Goal: Information Seeking & Learning: Learn about a topic

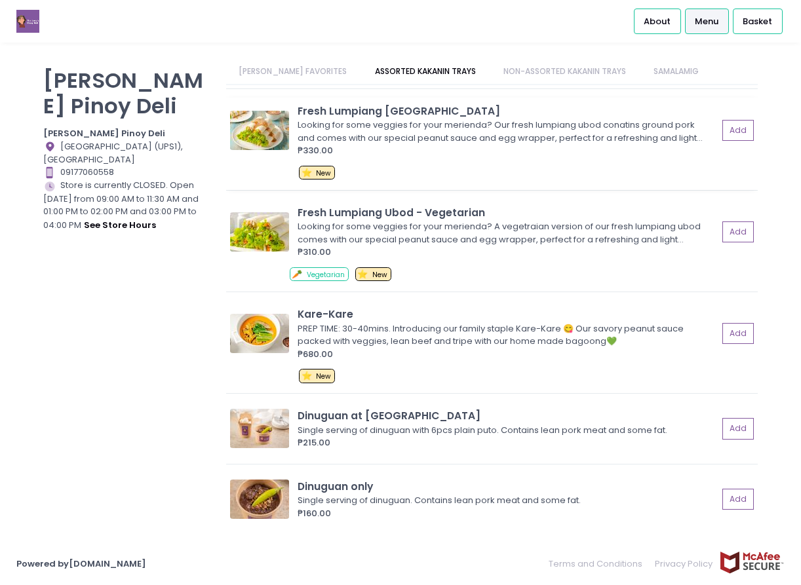
scroll to position [131, 0]
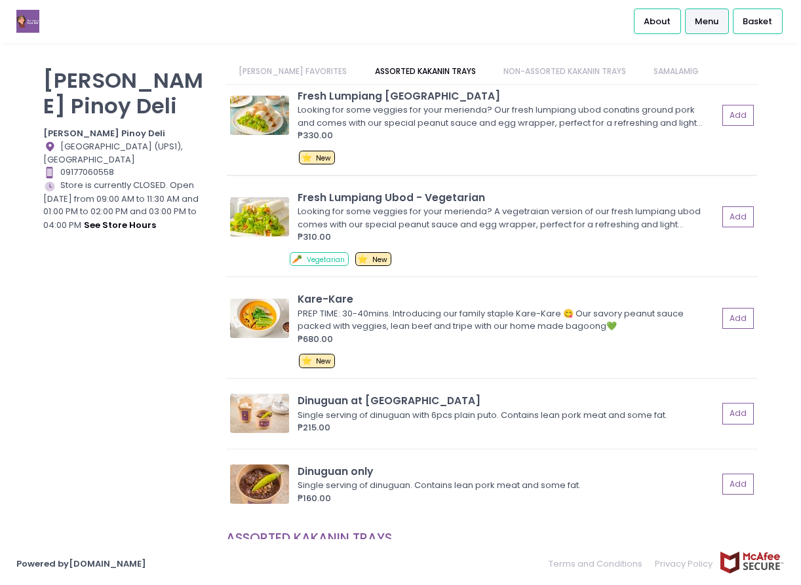
click at [490, 118] on div "Looking for some veggies for your merienda? Our fresh lumpiang ubod conatins gr…" at bounding box center [505, 117] width 416 height 26
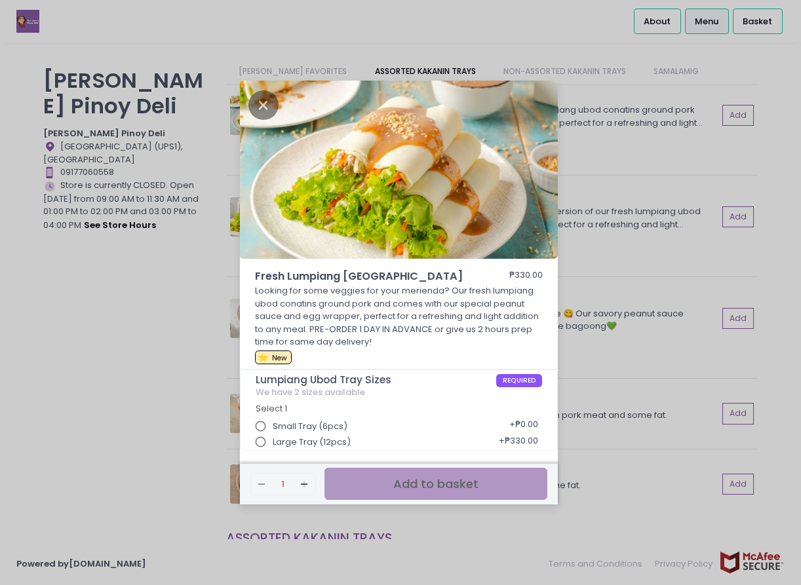
scroll to position [5, 0]
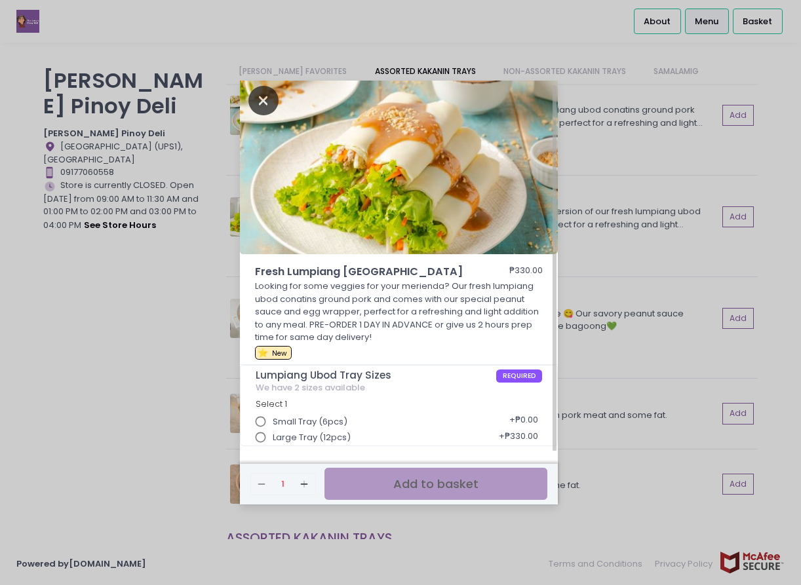
click at [260, 100] on icon "Close" at bounding box center [263, 100] width 30 height 29
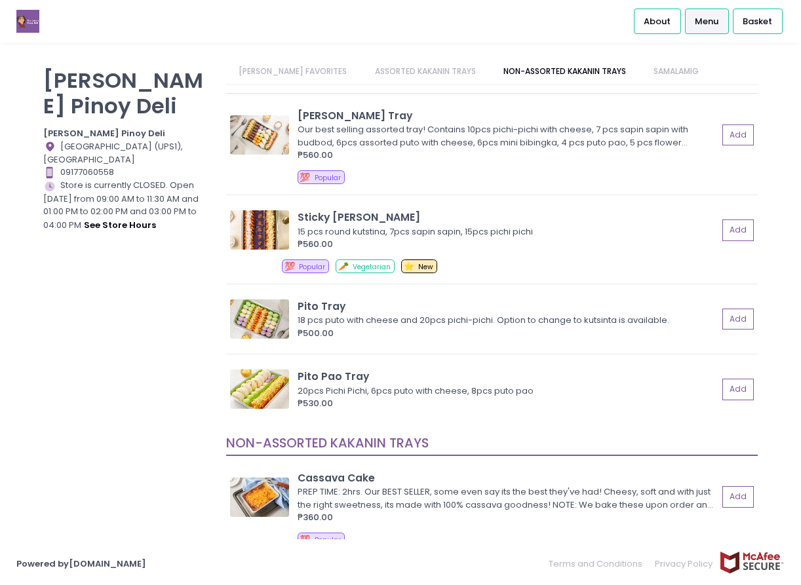
scroll to position [786, 0]
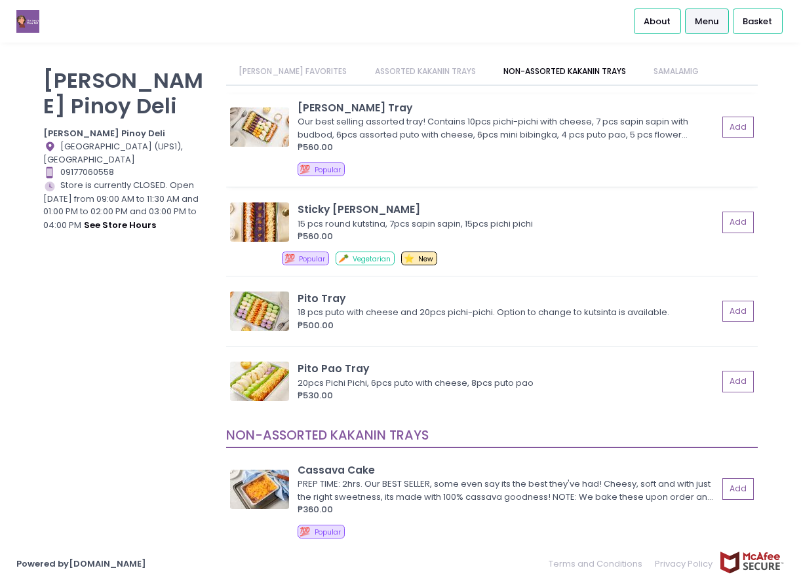
click at [505, 128] on div "Our best selling assorted tray! Contains 10pcs pichi-pichi with cheese, 7 pcs s…" at bounding box center [505, 128] width 416 height 26
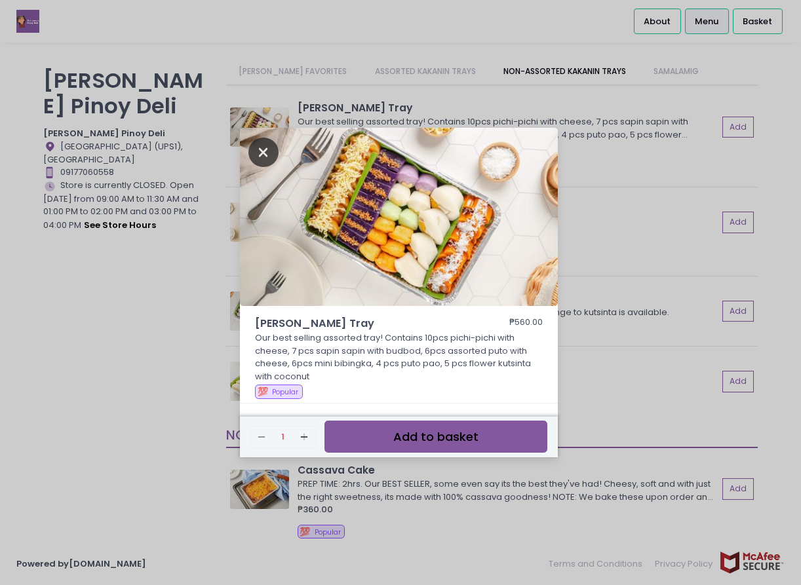
click at [258, 151] on icon "Close" at bounding box center [263, 152] width 30 height 29
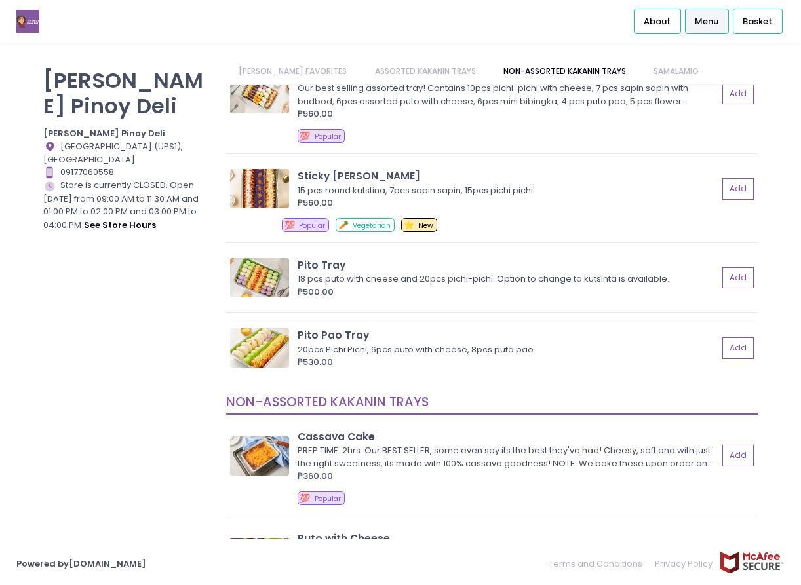
scroll to position [852, 0]
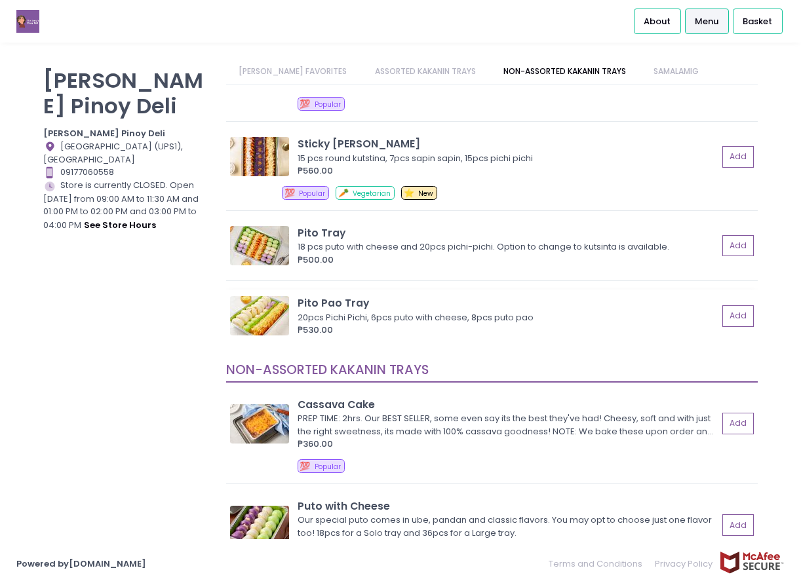
click at [248, 322] on img at bounding box center [259, 315] width 59 height 39
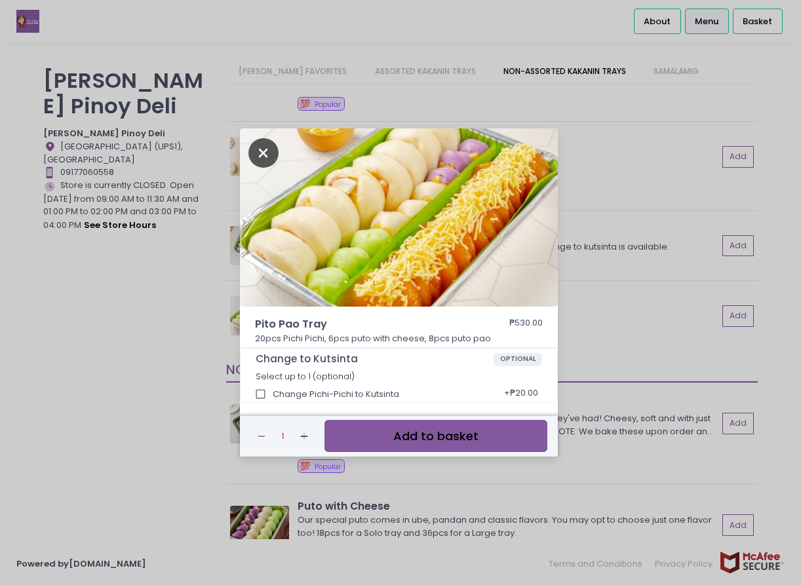
click at [260, 154] on icon "Close" at bounding box center [263, 152] width 30 height 29
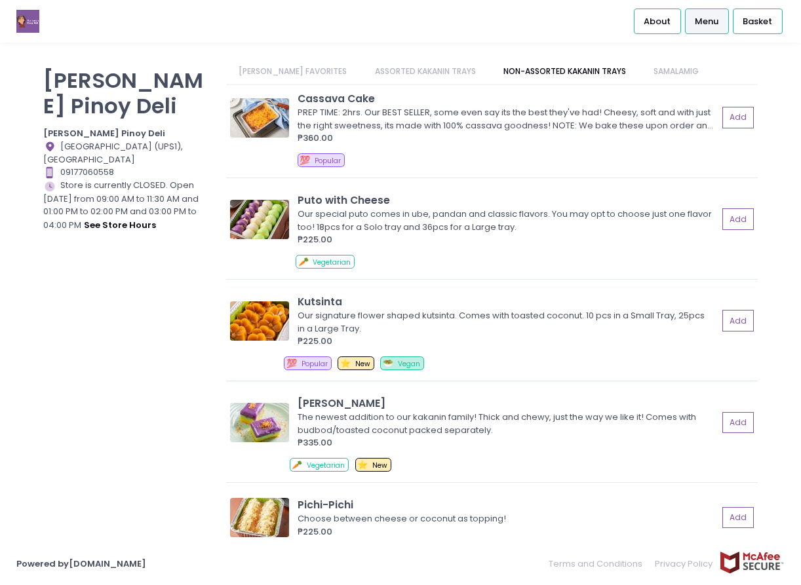
scroll to position [1179, 0]
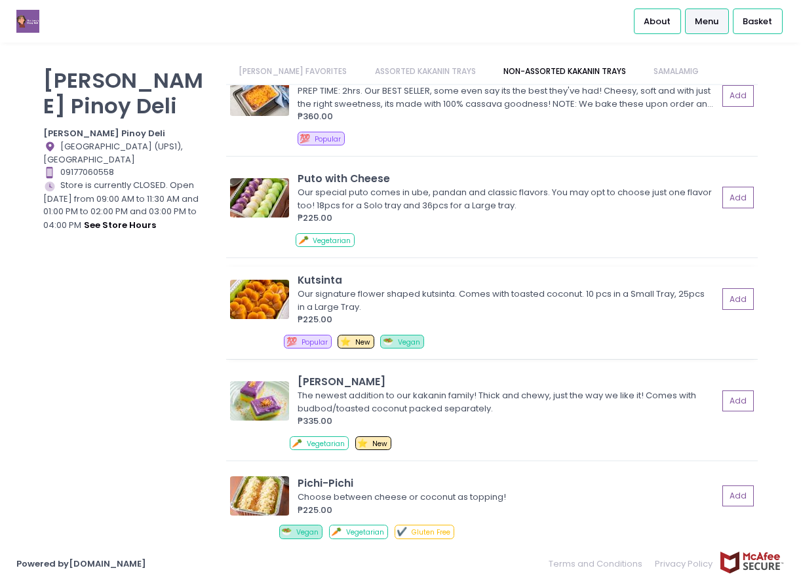
click at [412, 298] on div "Our signature flower shaped kutsinta. Comes with toasted coconut. 10 pcs in a S…" at bounding box center [505, 301] width 416 height 26
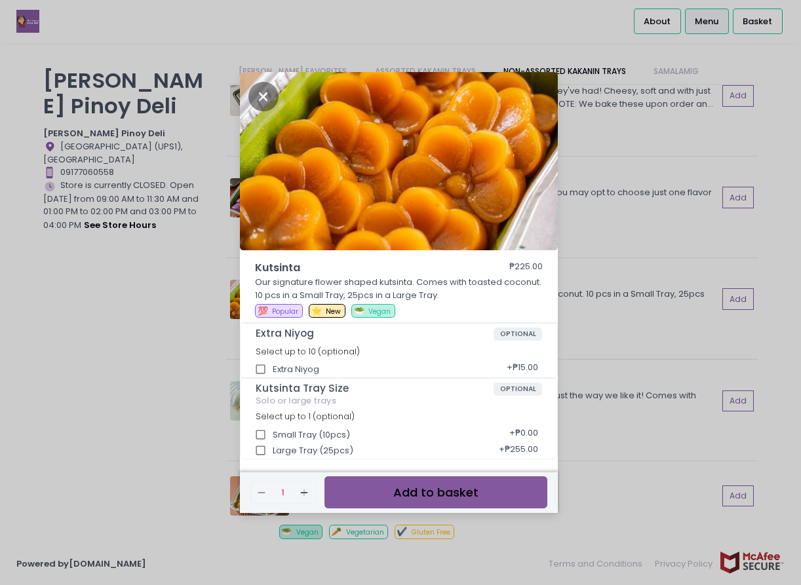
scroll to position [3, 0]
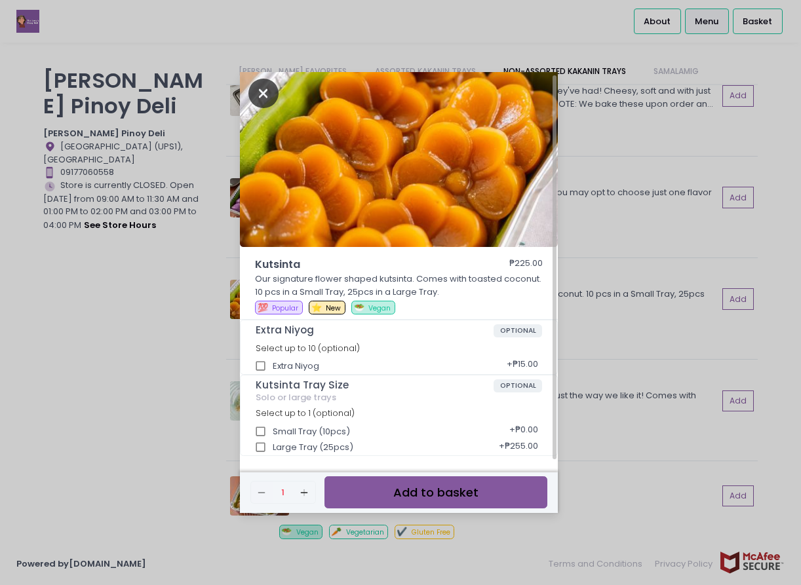
click at [260, 96] on icon "Close" at bounding box center [263, 93] width 30 height 29
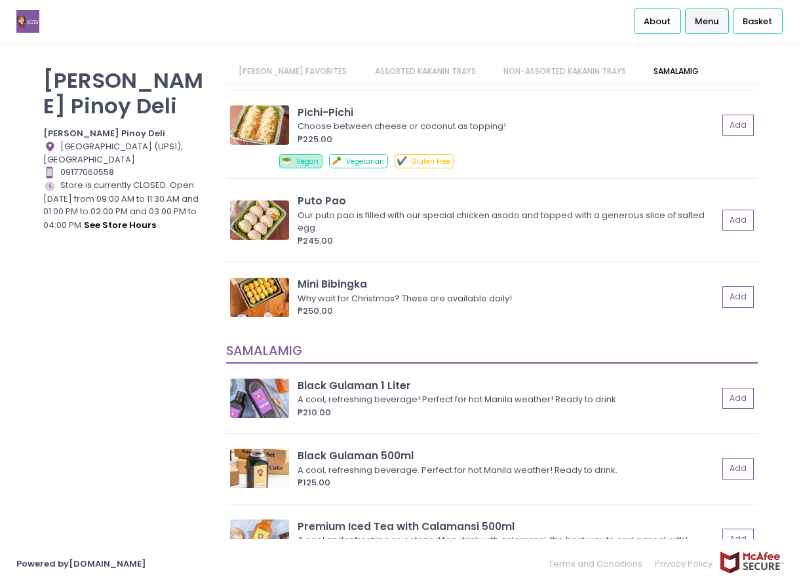
scroll to position [1573, 0]
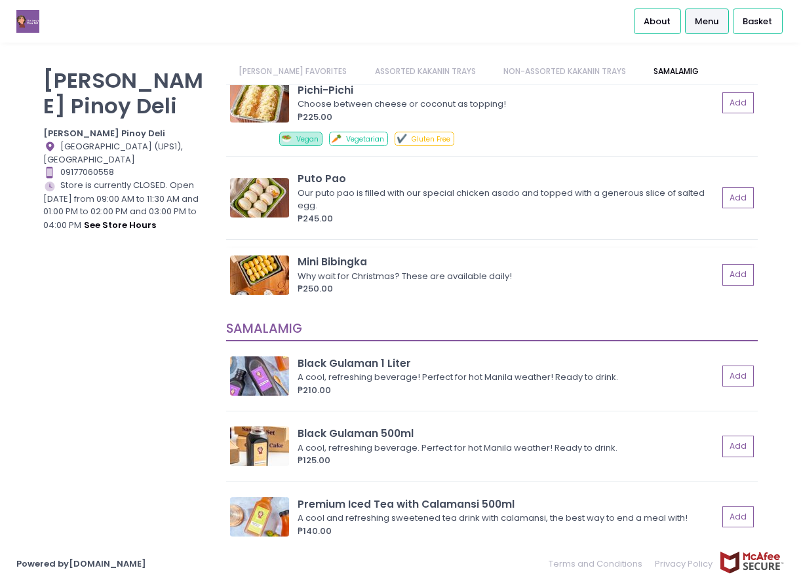
click at [269, 274] on img at bounding box center [259, 275] width 59 height 39
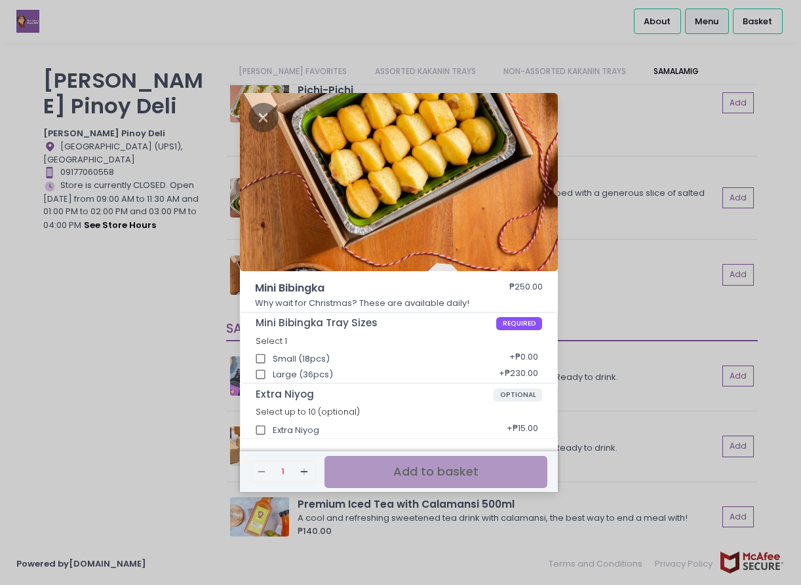
scroll to position [3, 0]
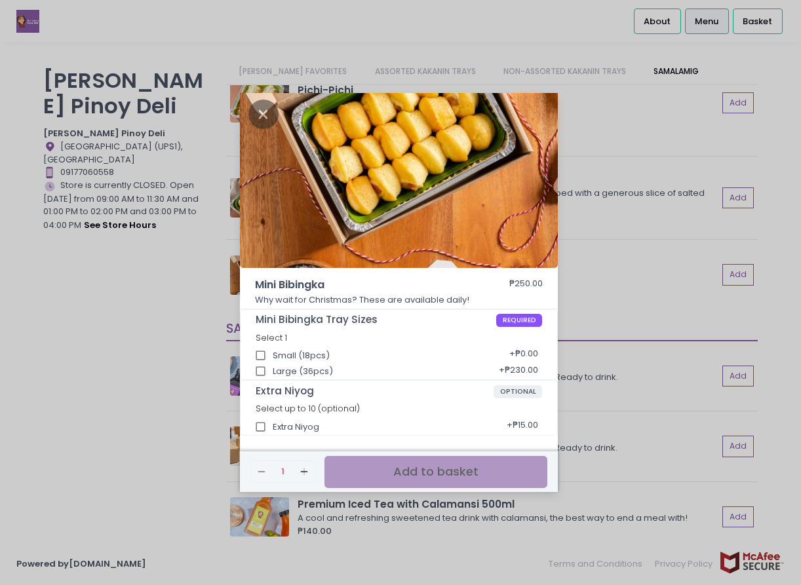
click at [132, 399] on div "Mini Bibingka ₱250.00 Why wait for Christmas? These are available daily! Mini B…" at bounding box center [400, 292] width 801 height 585
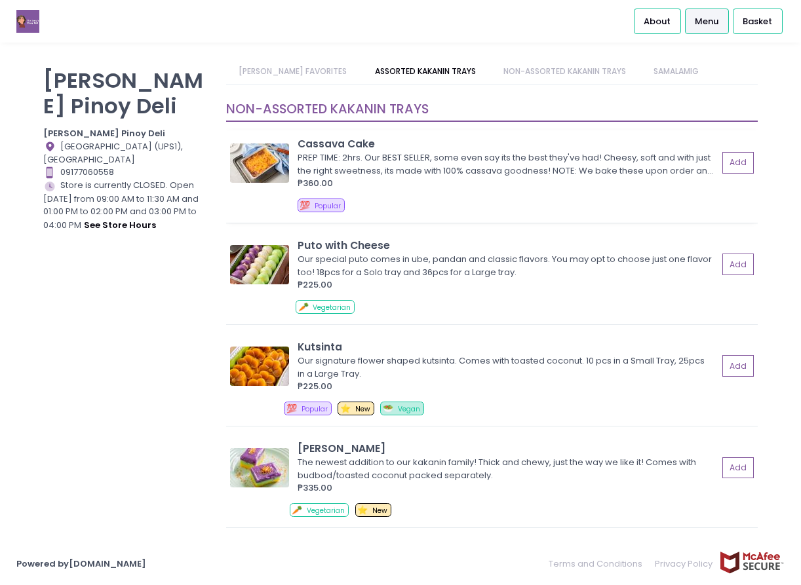
scroll to position [1114, 0]
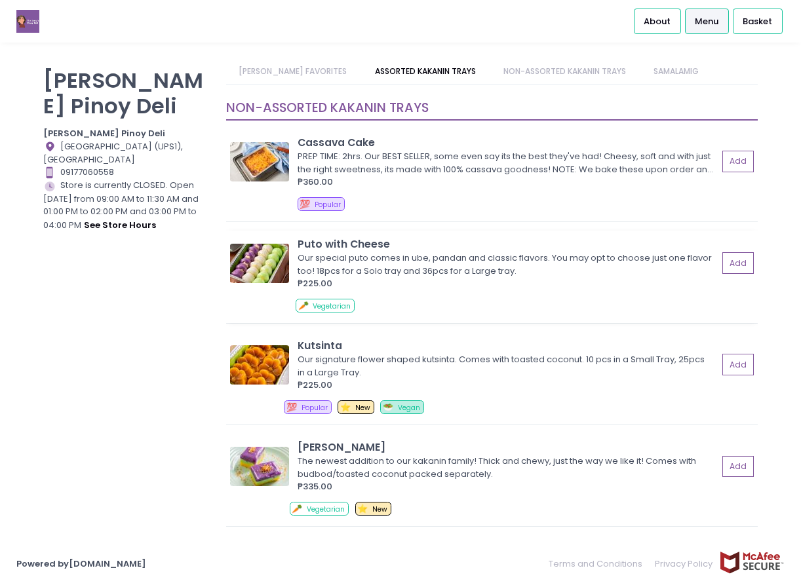
click at [451, 264] on div "Our special puto comes in ube, pandan and classic flavors. You may opt to choos…" at bounding box center [505, 265] width 416 height 26
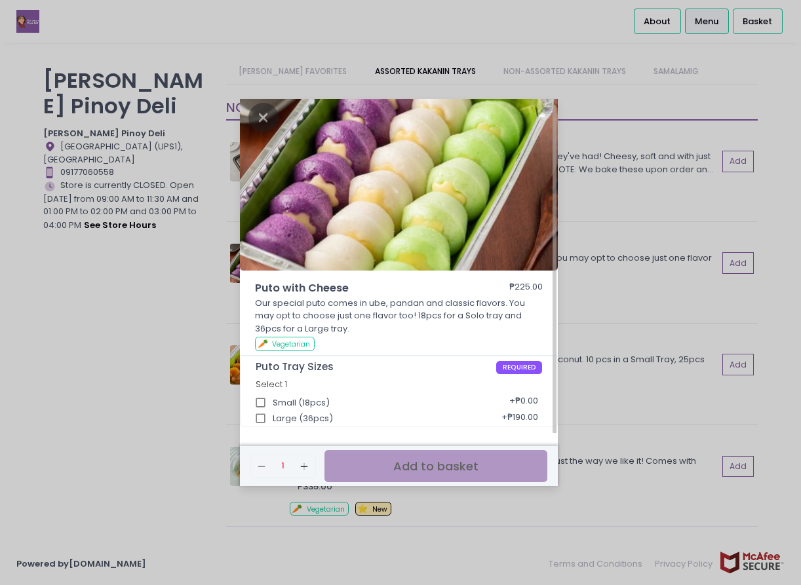
scroll to position [7, 0]
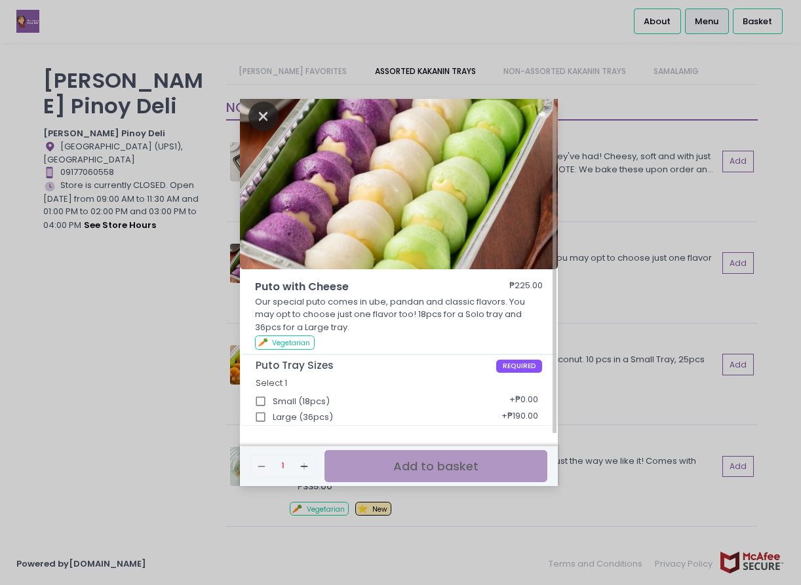
click at [267, 115] on icon "Close" at bounding box center [263, 116] width 30 height 29
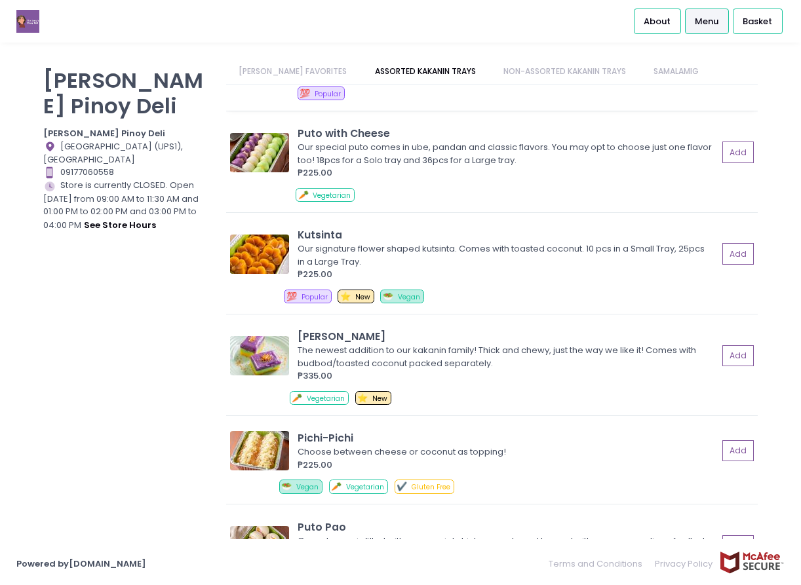
scroll to position [1245, 0]
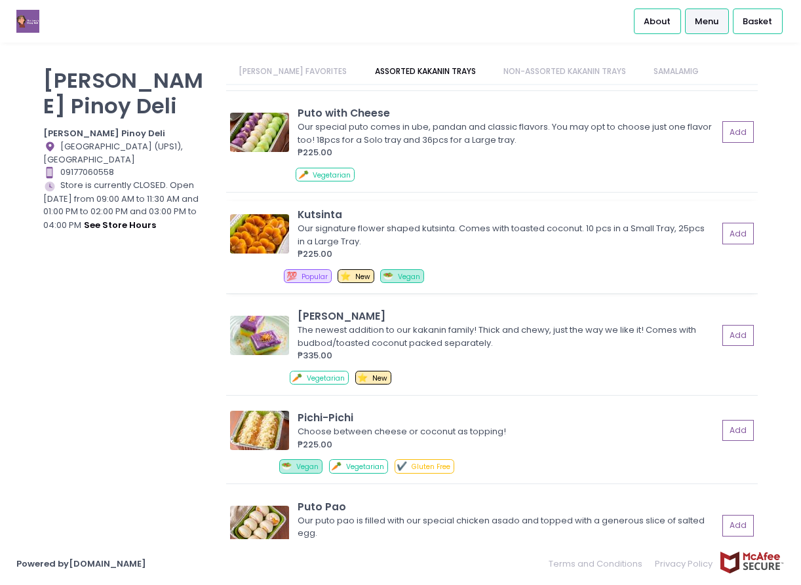
click at [339, 226] on div "Our signature flower shaped kutsinta. Comes with toasted coconut. 10 pcs in a S…" at bounding box center [505, 235] width 416 height 26
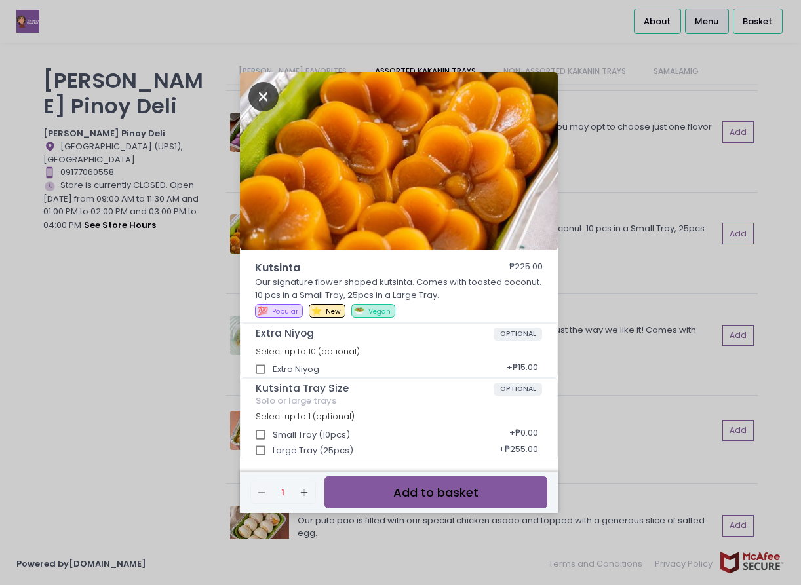
click at [261, 94] on icon "Close" at bounding box center [263, 96] width 30 height 29
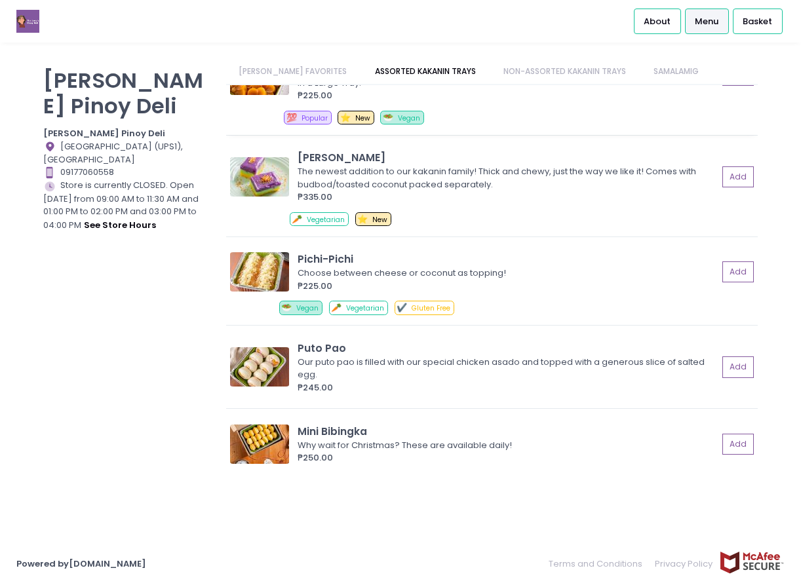
scroll to position [1442, 0]
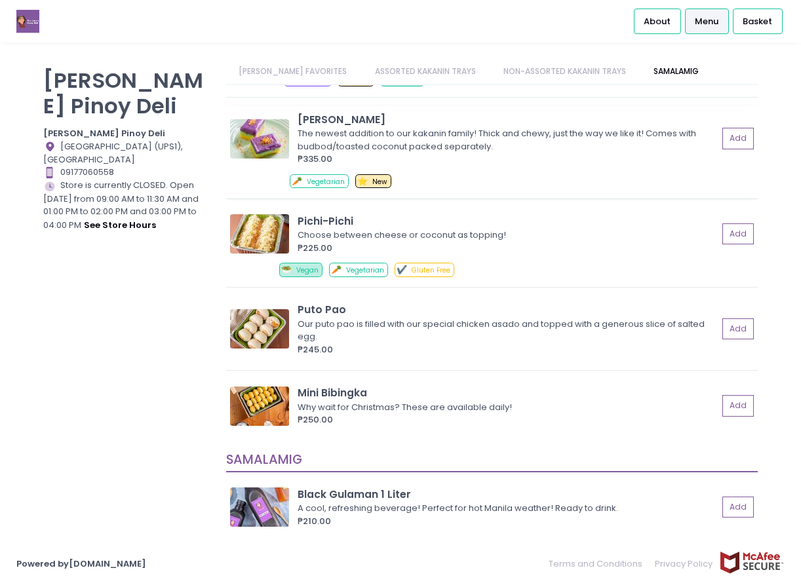
click at [467, 140] on div "The newest addition to our kakanin family! Thick and chewy, just the way we lik…" at bounding box center [505, 140] width 416 height 26
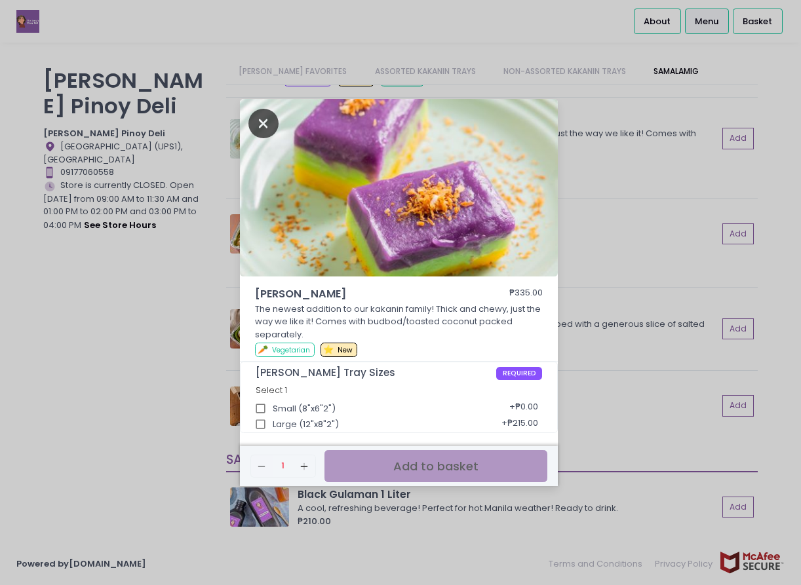
click at [258, 128] on icon "Close" at bounding box center [263, 123] width 30 height 29
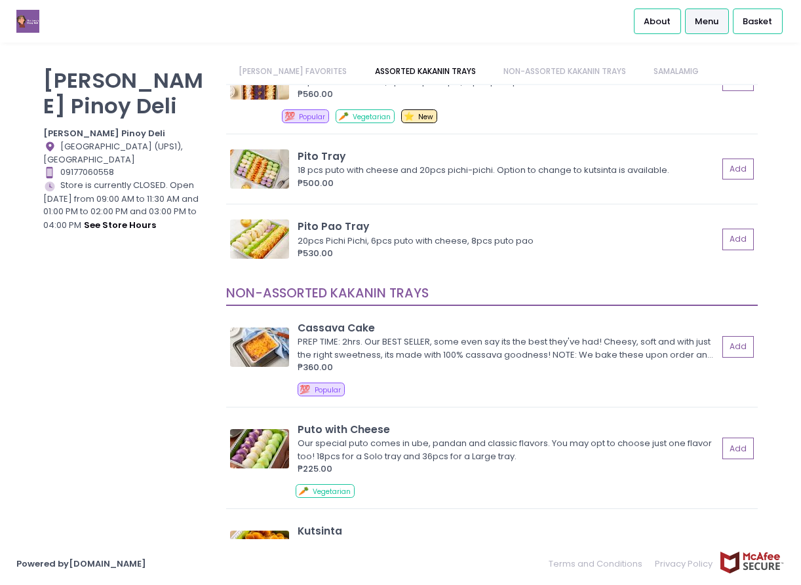
scroll to position [917, 0]
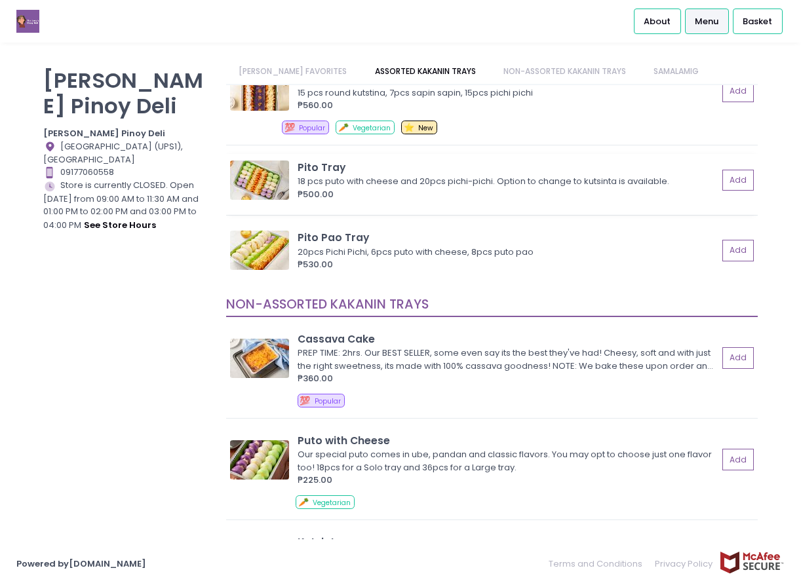
click at [440, 180] on div "18 pcs puto with cheese and 20pcs pichi-pichi. Option to change to kutsinta is …" at bounding box center [505, 181] width 416 height 13
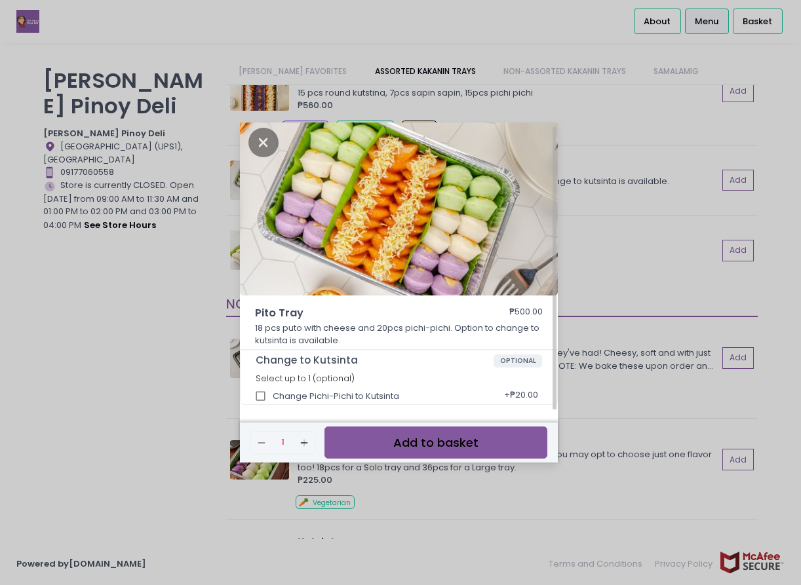
scroll to position [5, 0]
click at [262, 140] on icon "Close" at bounding box center [263, 141] width 30 height 29
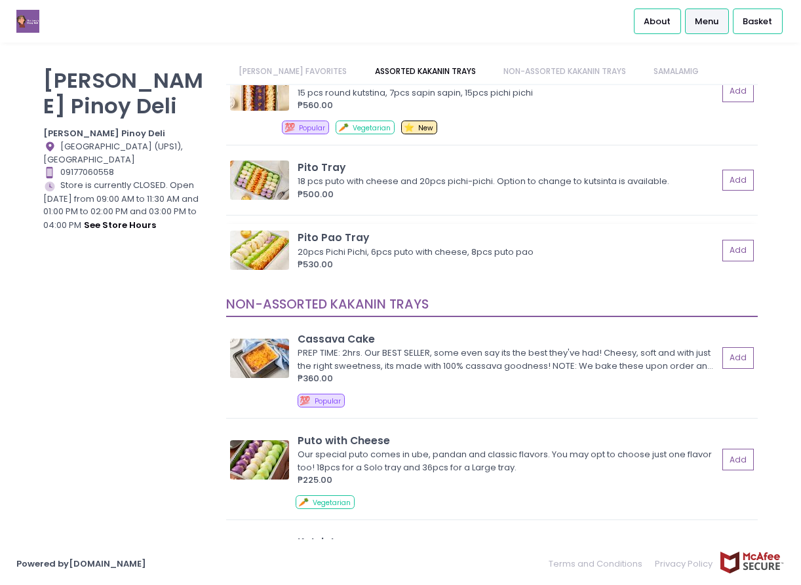
click at [264, 252] on img at bounding box center [259, 250] width 59 height 39
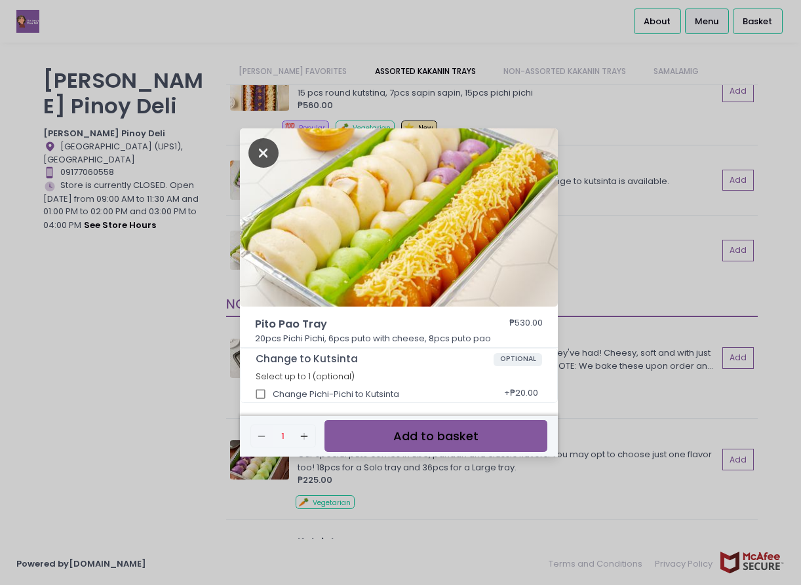
click at [264, 147] on icon "Close" at bounding box center [263, 152] width 30 height 29
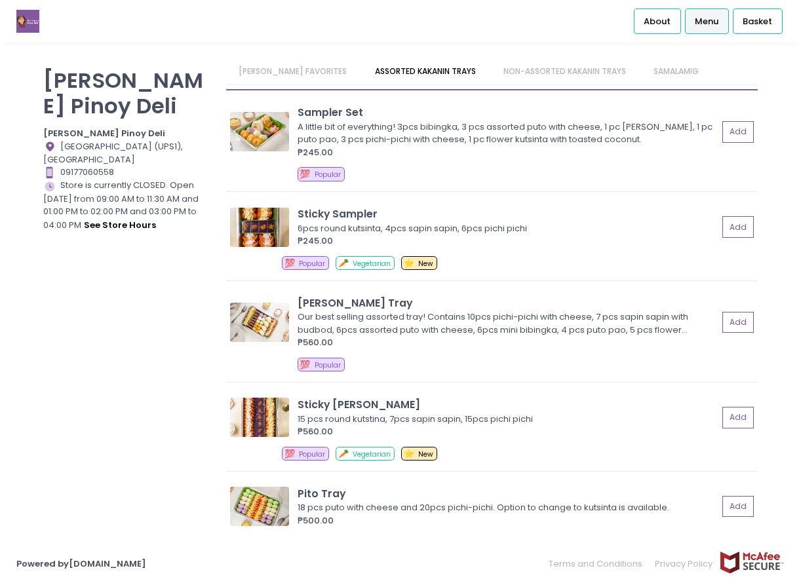
scroll to position [590, 0]
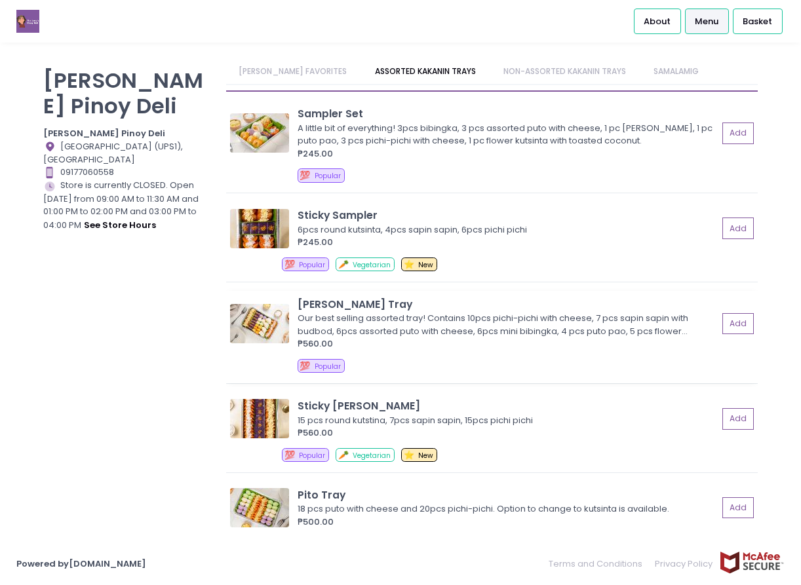
click at [394, 309] on div "[PERSON_NAME] Tray" at bounding box center [507, 304] width 420 height 15
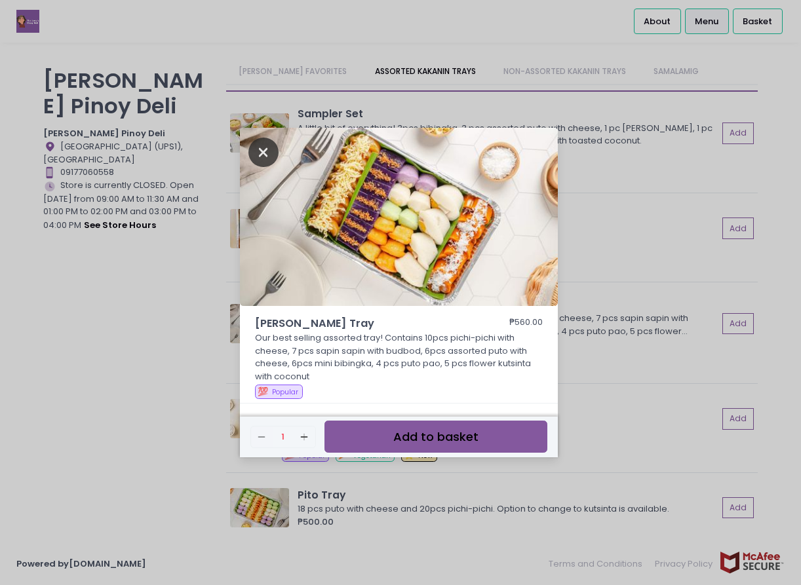
click at [256, 153] on icon "Close" at bounding box center [263, 152] width 30 height 29
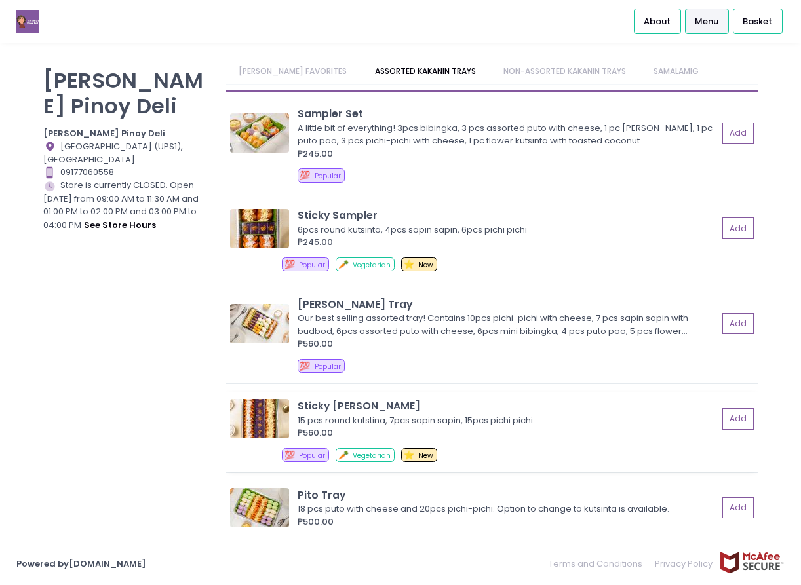
click at [333, 405] on div "Sticky [PERSON_NAME]" at bounding box center [507, 405] width 420 height 15
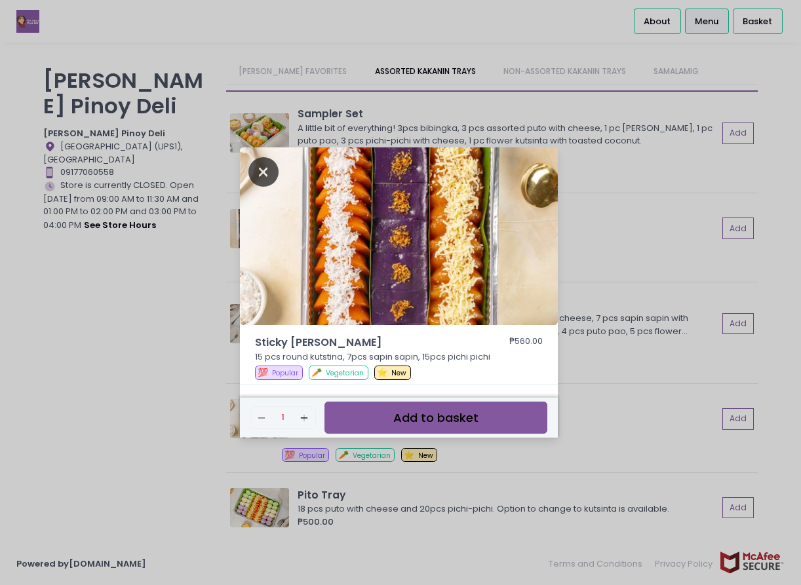
click at [263, 172] on icon "Close" at bounding box center [263, 171] width 30 height 29
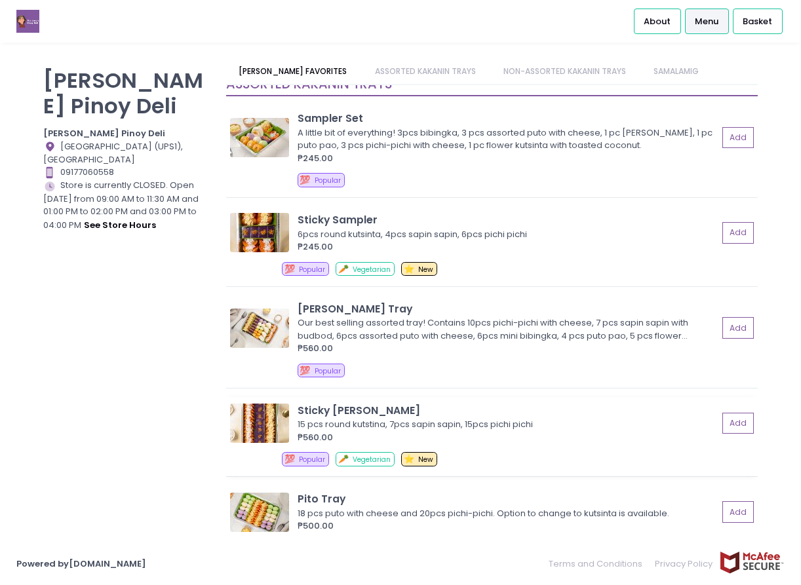
scroll to position [393, 0]
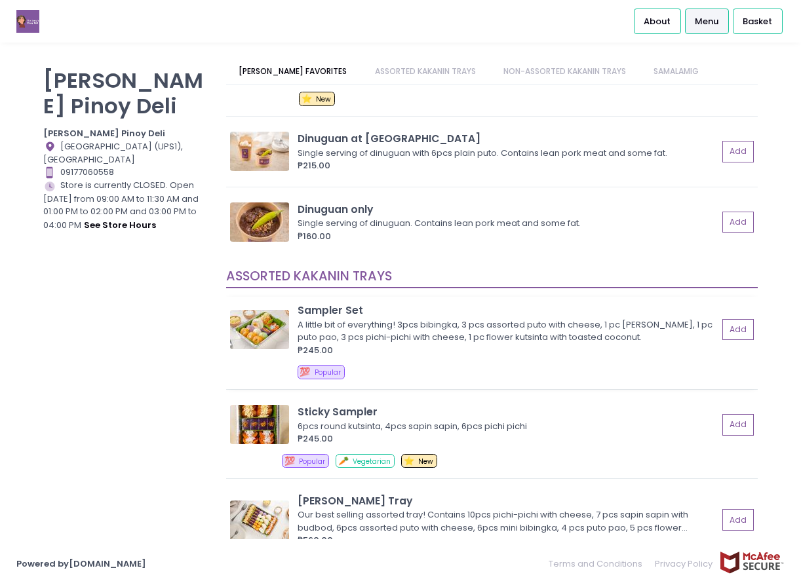
click at [349, 318] on div "A little bit of everything! 3pcs bibingka, 3 pcs assorted puto with cheese, 1 p…" at bounding box center [505, 331] width 416 height 26
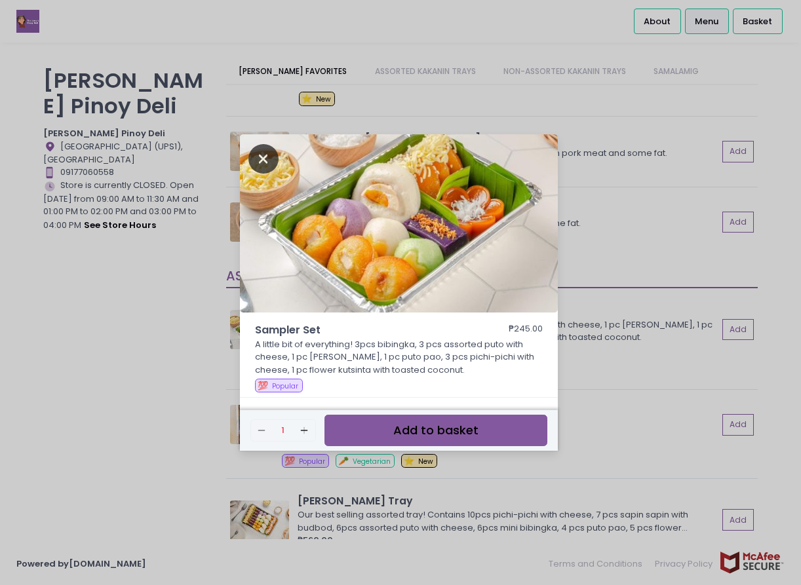
click at [264, 159] on icon "Close" at bounding box center [263, 158] width 30 height 29
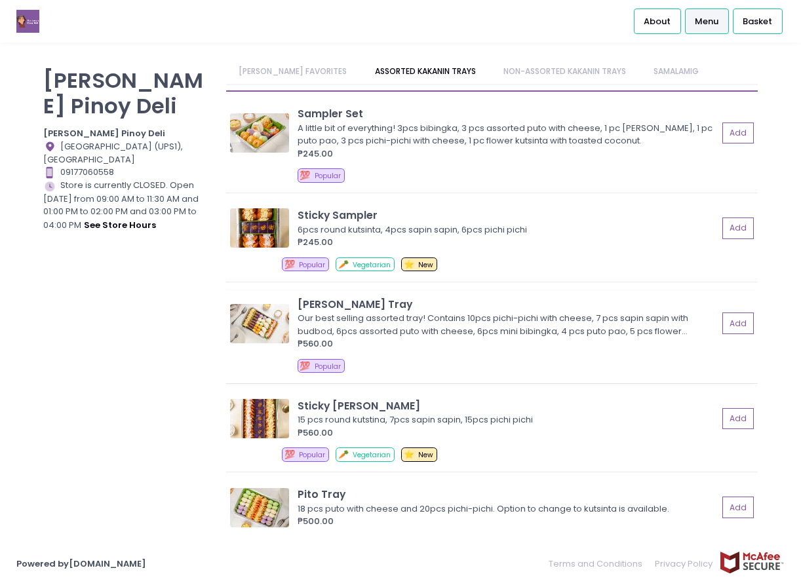
scroll to position [655, 0]
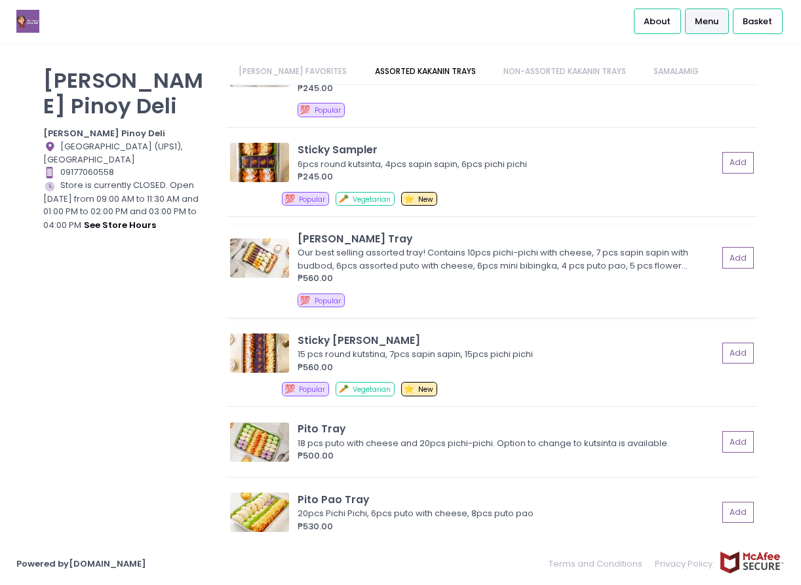
click at [357, 252] on div "Our best selling assorted tray! Contains 10pcs pichi-pichi with cheese, 7 pcs s…" at bounding box center [505, 259] width 416 height 26
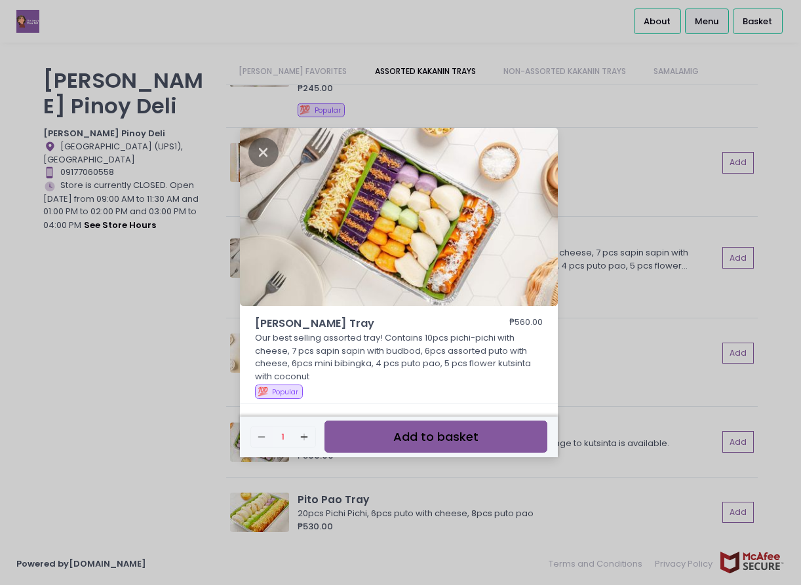
click at [160, 346] on div "[PERSON_NAME] Tray ₱560.00 Our best selling assorted tray! Contains 10pcs pichi…" at bounding box center [400, 292] width 801 height 585
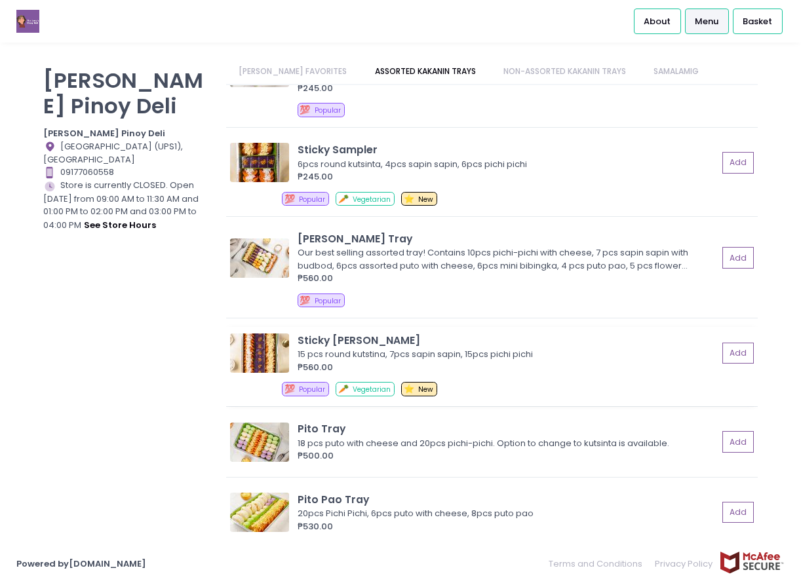
click at [370, 350] on div "15 pcs round kutstina, 7pcs sapin sapin, 15pcs pichi pichi" at bounding box center [505, 354] width 416 height 13
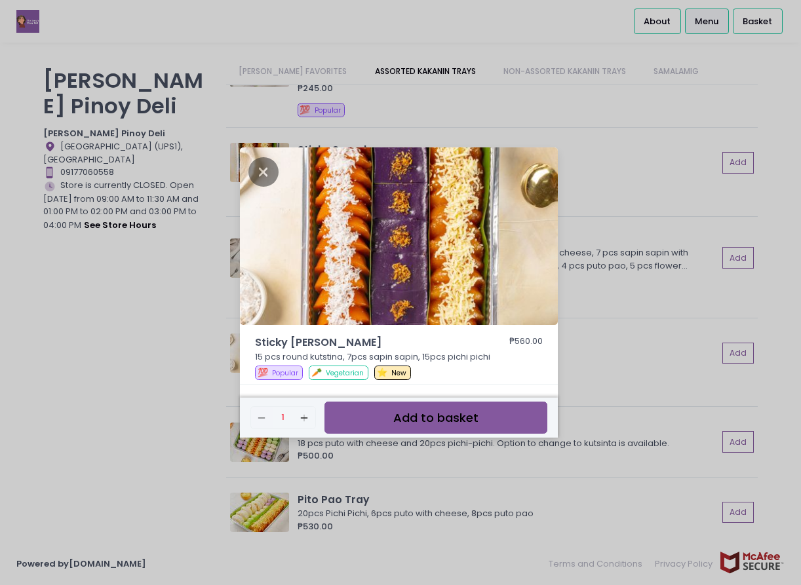
click at [472, 287] on img at bounding box center [399, 236] width 318 height 178
click at [268, 170] on icon "Close" at bounding box center [263, 171] width 30 height 29
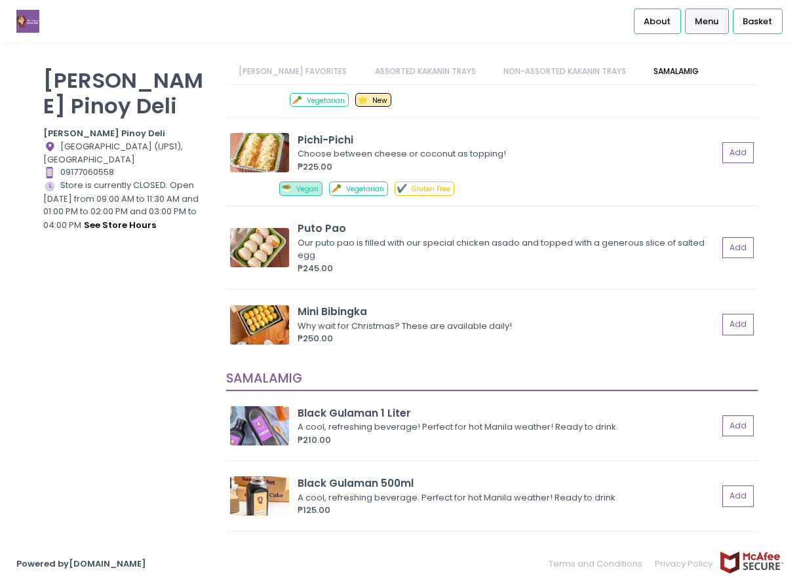
scroll to position [1585, 0]
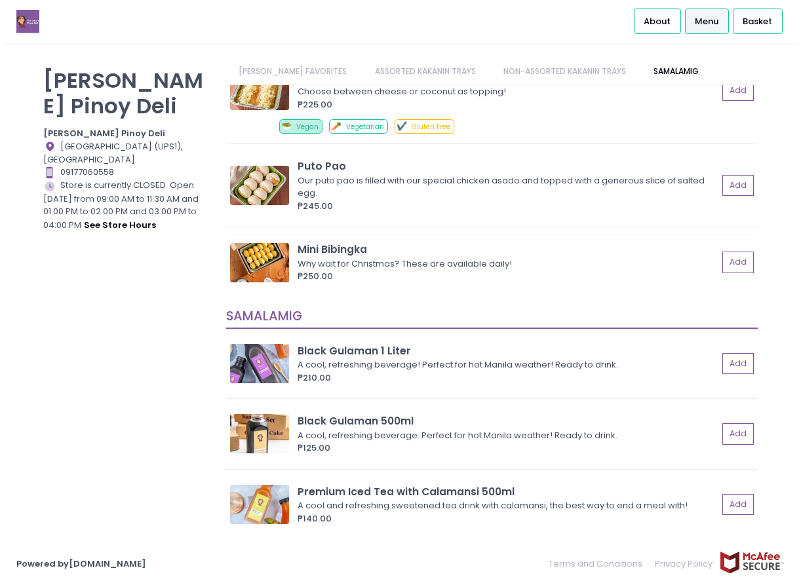
click at [403, 252] on div "Mini Bibingka" at bounding box center [507, 249] width 420 height 15
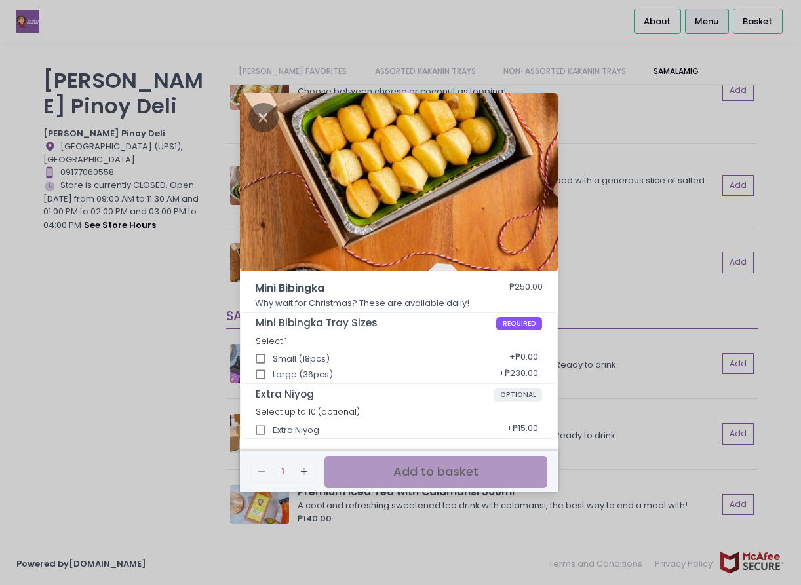
scroll to position [3, 0]
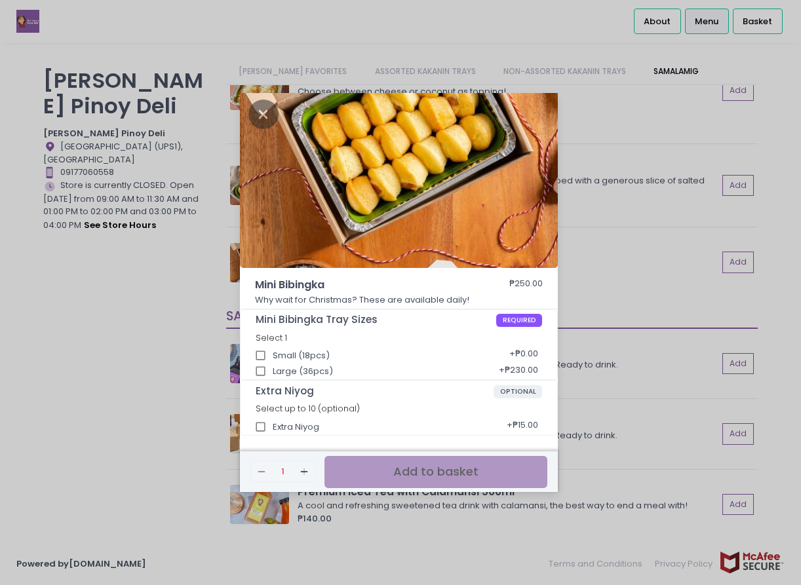
click at [497, 24] on div "Mini Bibingka ₱250.00 Why wait for Christmas? These are available daily! Mini B…" at bounding box center [400, 292] width 801 height 585
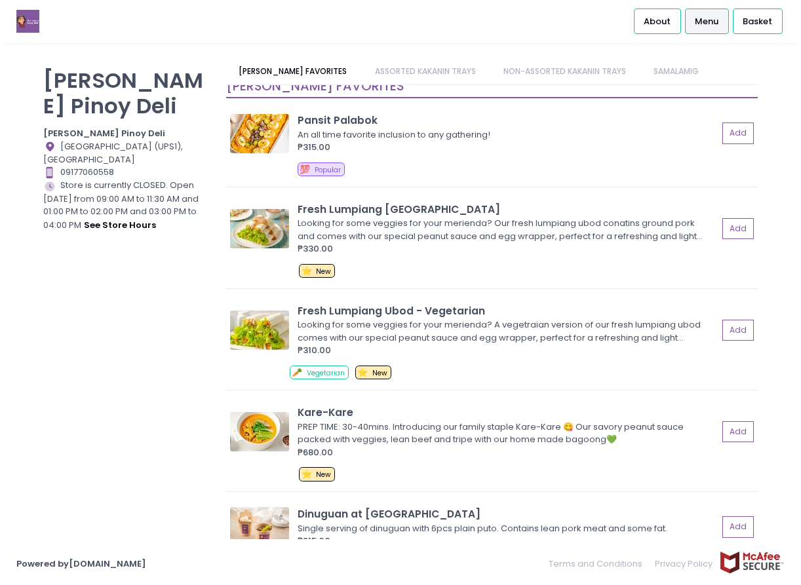
scroll to position [12, 0]
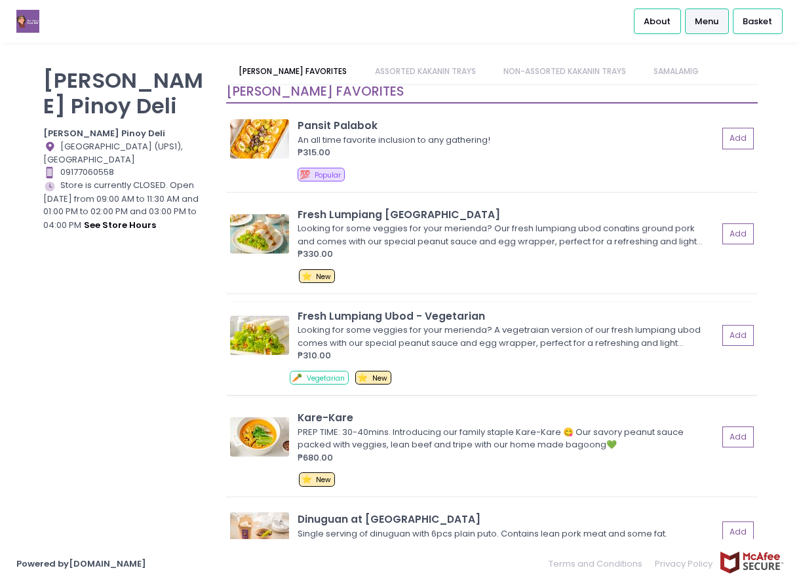
click at [533, 332] on div "Looking for some veggies for your merienda? A vegetraian version of our fresh l…" at bounding box center [505, 337] width 416 height 26
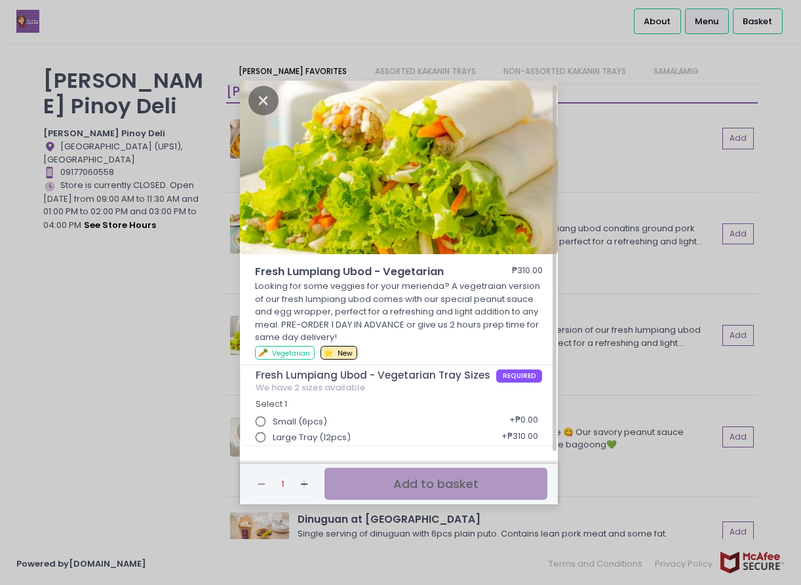
scroll to position [5, 0]
click at [261, 101] on icon "Close" at bounding box center [263, 99] width 30 height 29
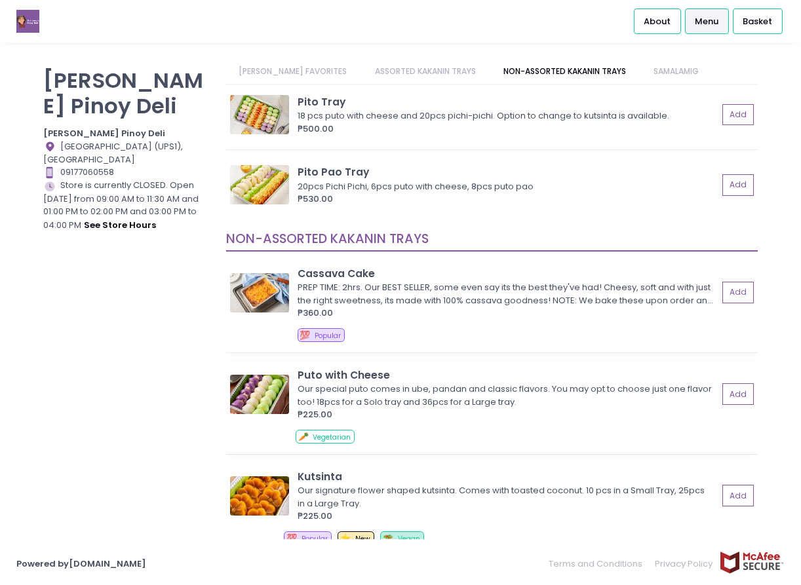
scroll to position [1245, 0]
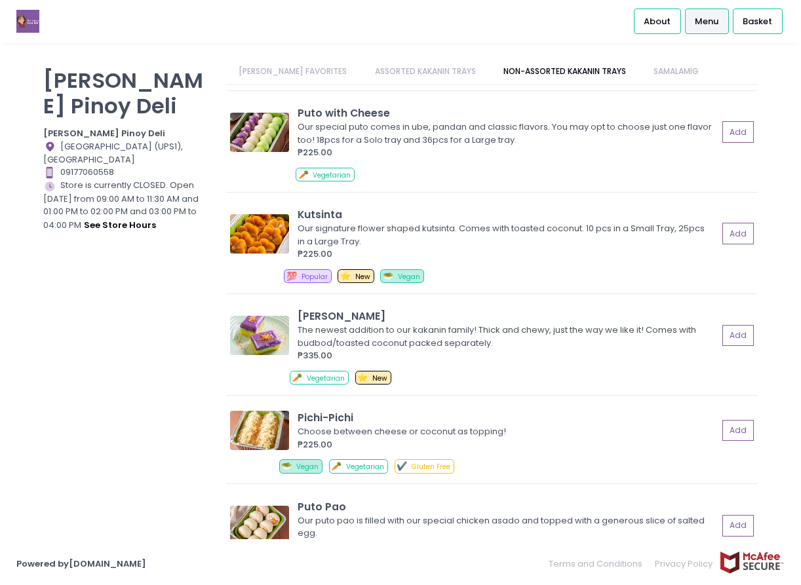
click at [472, 35] on div "About Menu Basket" at bounding box center [400, 21] width 801 height 43
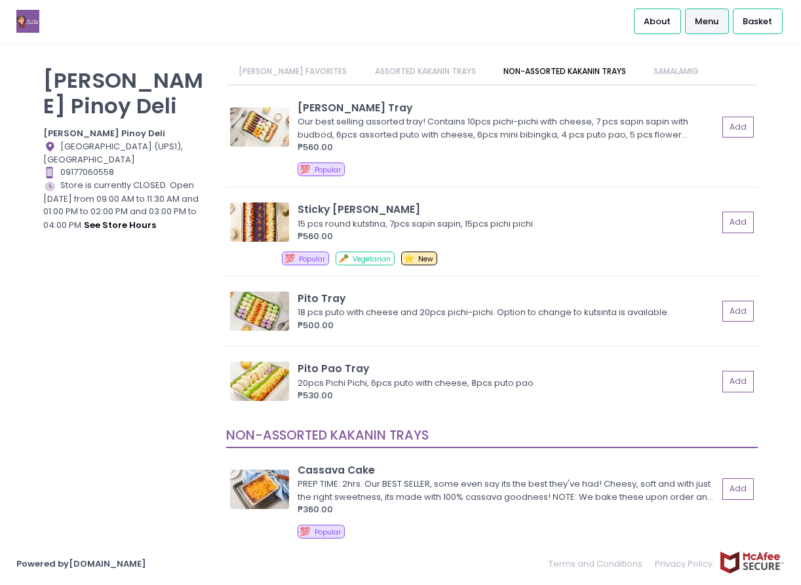
scroll to position [721, 0]
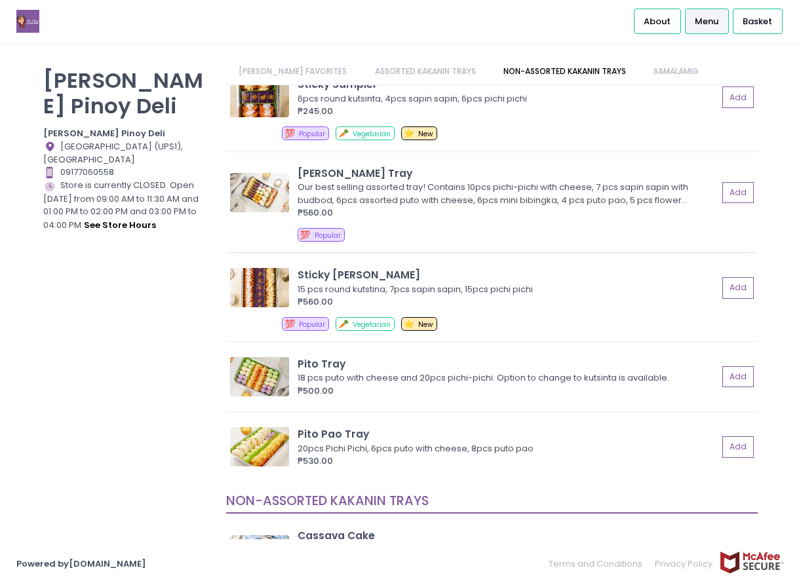
click at [265, 210] on img at bounding box center [259, 192] width 59 height 39
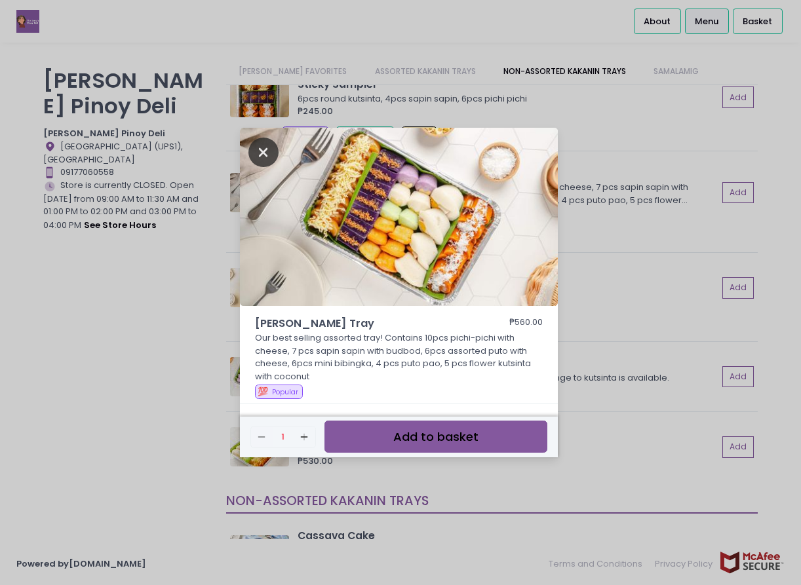
click at [271, 154] on icon "Close" at bounding box center [263, 152] width 30 height 29
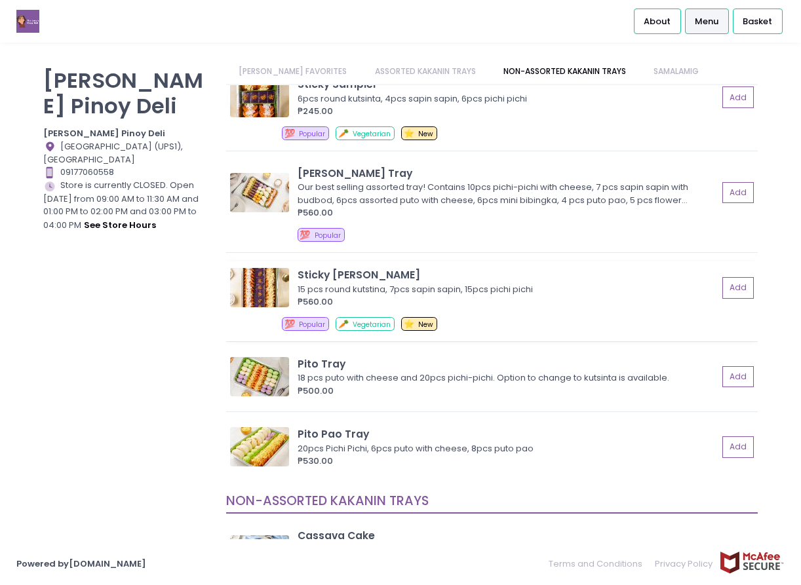
click at [254, 288] on img at bounding box center [259, 287] width 59 height 39
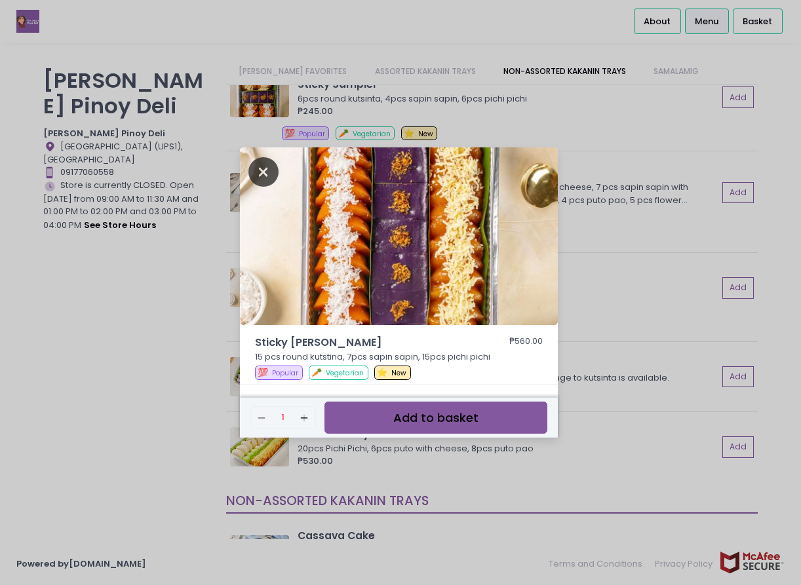
click at [262, 165] on icon "Close" at bounding box center [263, 171] width 30 height 29
